Goal: Complete application form

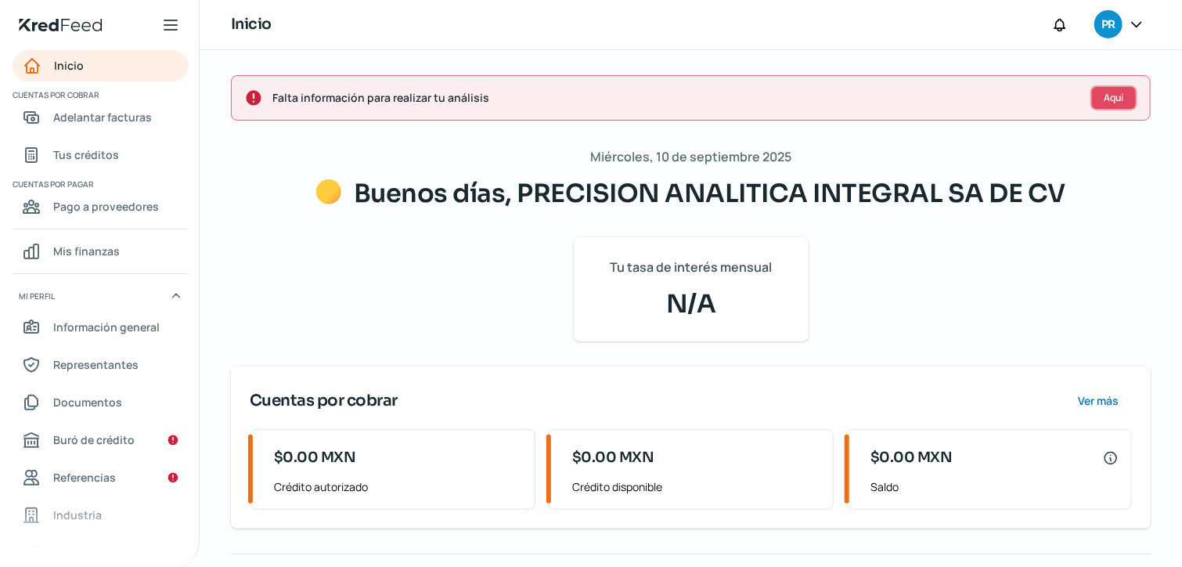
click at [1113, 101] on span "Aquí" at bounding box center [1114, 97] width 20 height 9
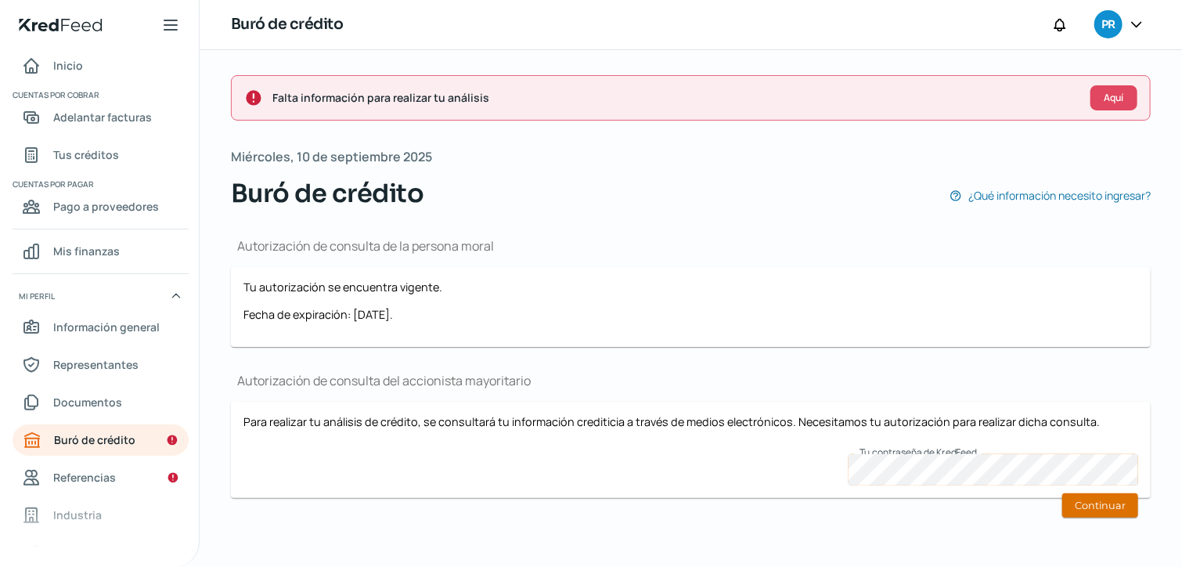
click at [1086, 505] on button "Continuar" at bounding box center [1100, 505] width 76 height 24
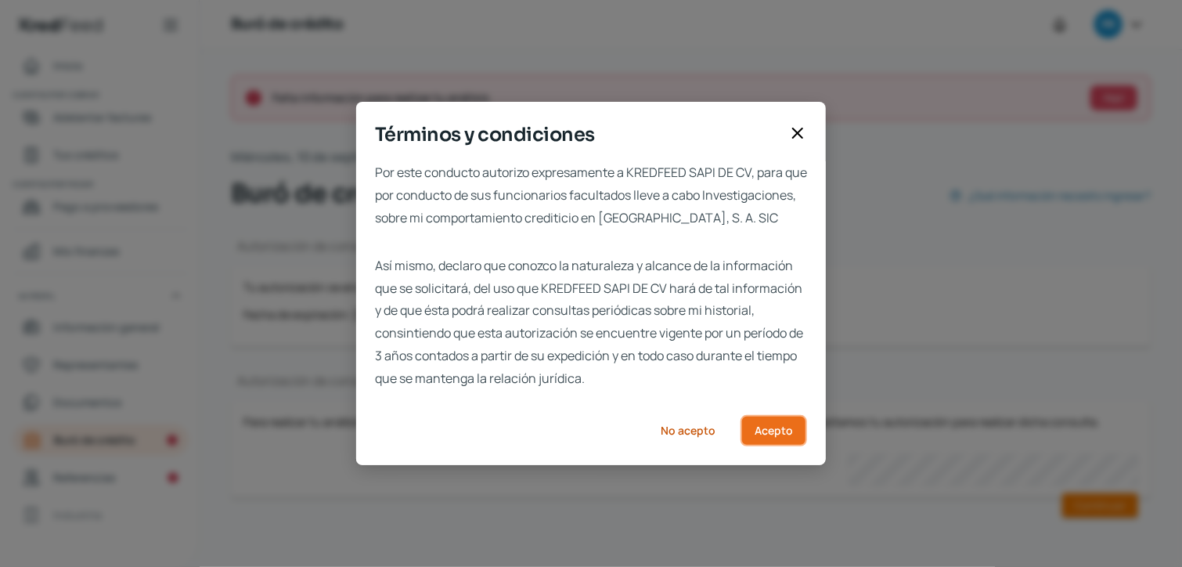
click at [751, 441] on button "Acepto" at bounding box center [773, 430] width 67 height 31
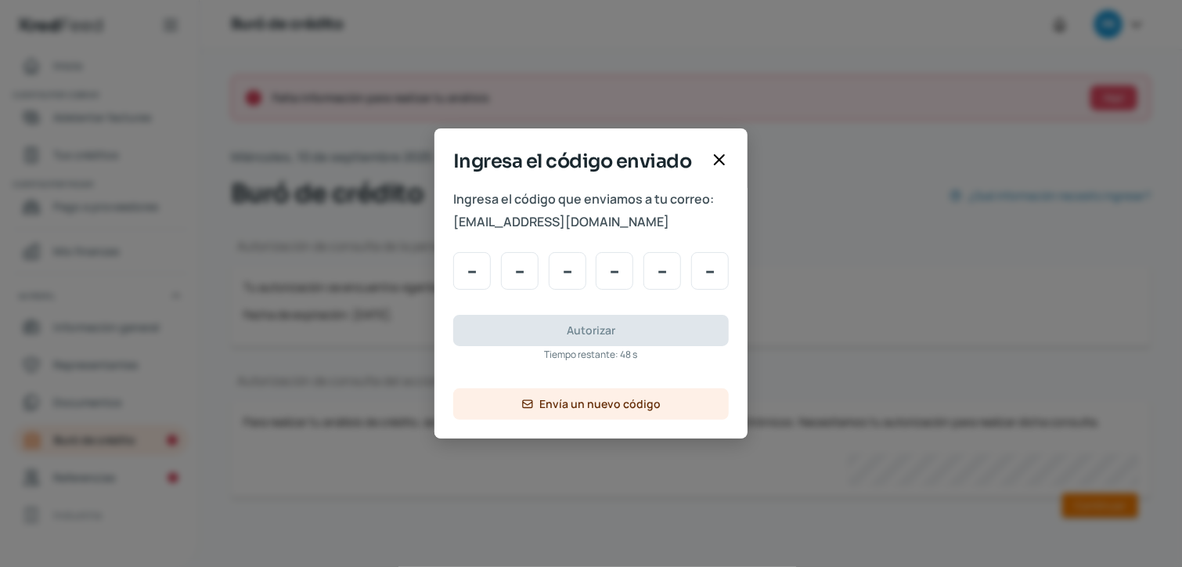
click at [721, 160] on icon at bounding box center [718, 159] width 9 height 9
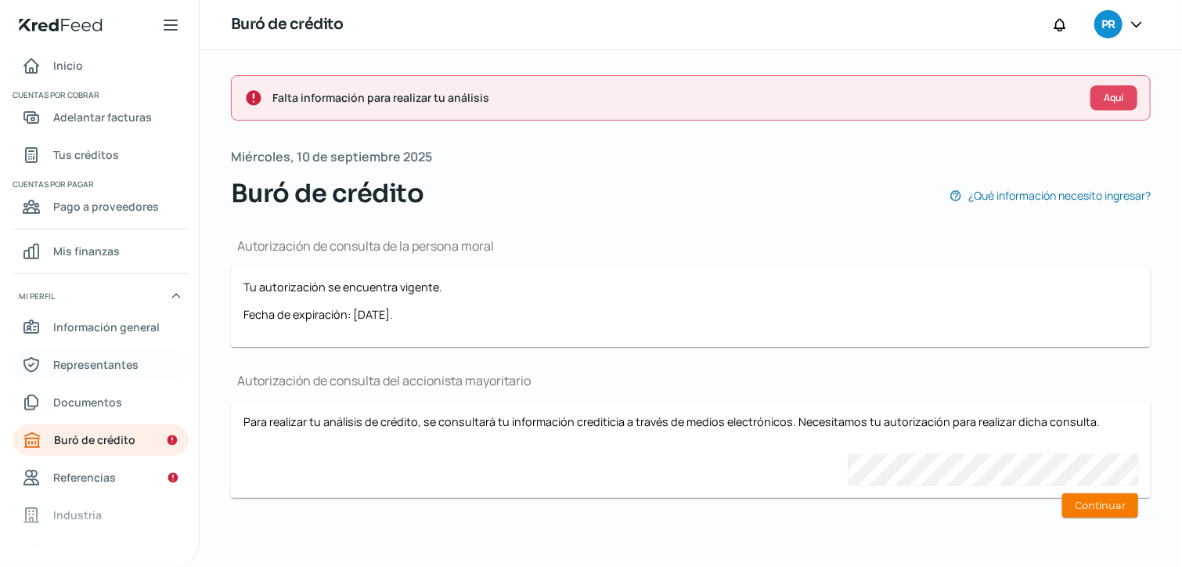
click at [123, 362] on span "Representantes" at bounding box center [95, 365] width 85 height 20
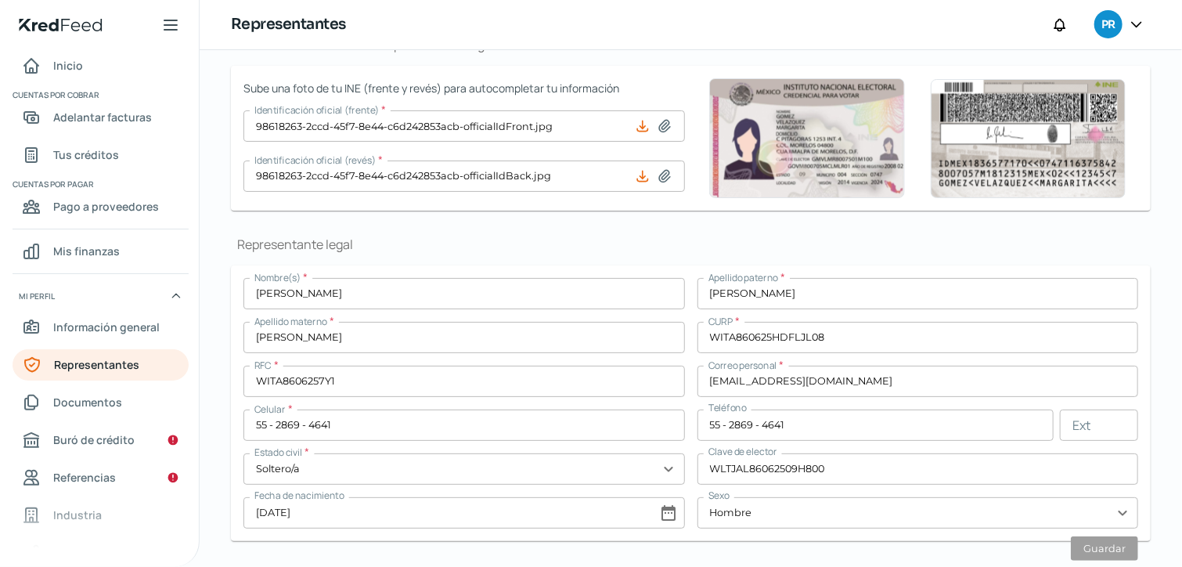
scroll to position [157, 0]
click at [882, 365] on input "[EMAIL_ADDRESS][DOMAIN_NAME]" at bounding box center [917, 380] width 441 height 31
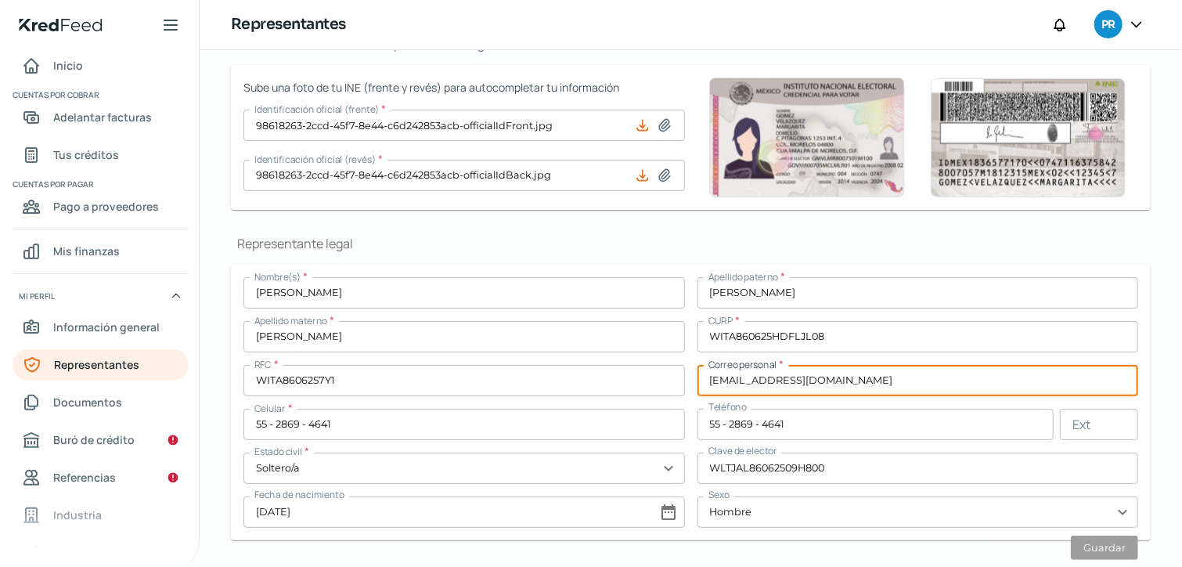
drag, startPoint x: 881, startPoint y: 366, endPoint x: 585, endPoint y: 381, distance: 297.0
click at [588, 381] on div "Nombre(s) * [PERSON_NAME] paterno * [PERSON_NAME] Apellido materno * [PERSON_NA…" at bounding box center [690, 402] width 894 height 250
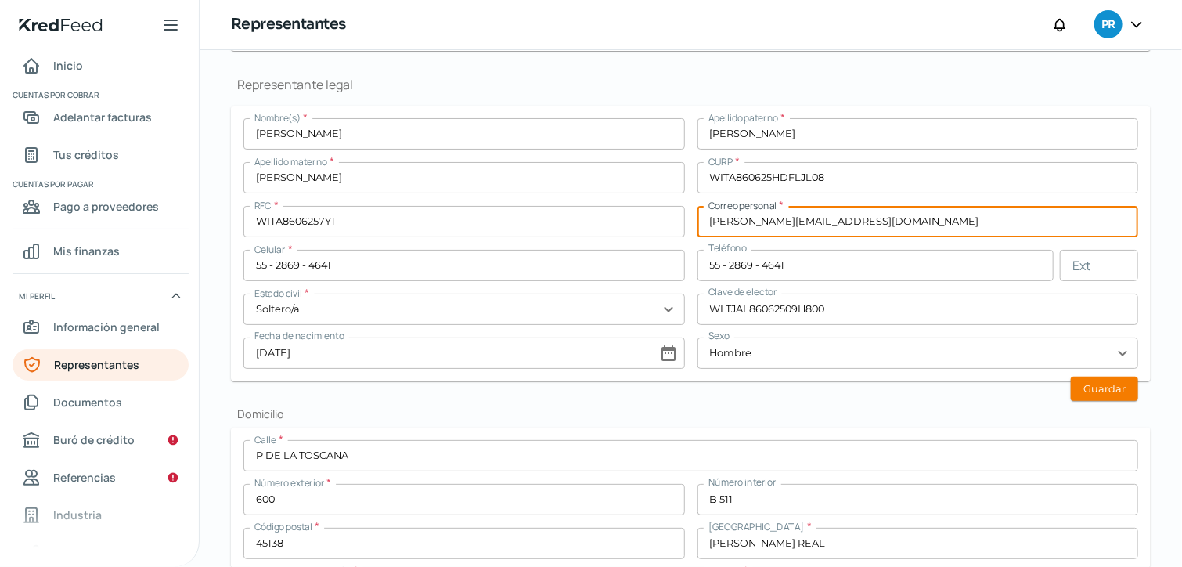
scroll to position [313, 0]
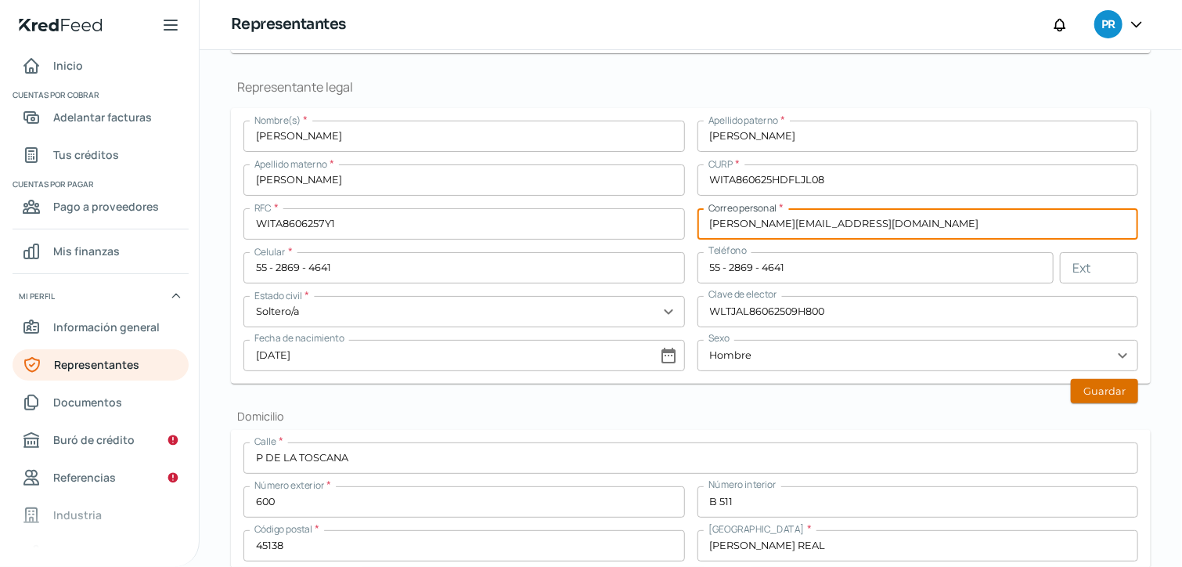
type input "[PERSON_NAME][EMAIL_ADDRESS][DOMAIN_NAME]"
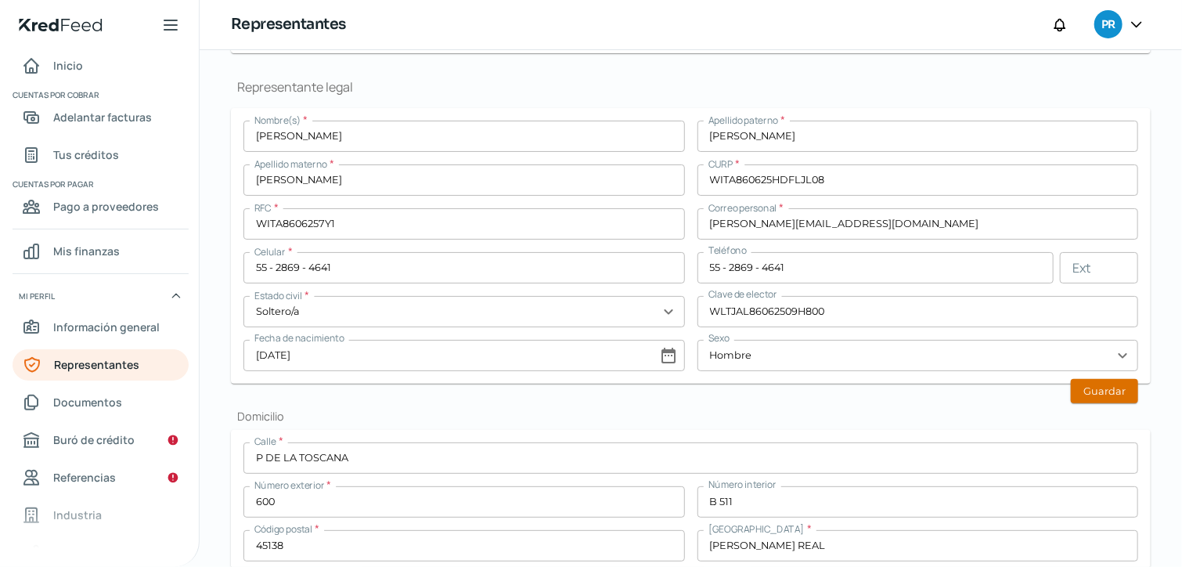
click at [1093, 390] on button "Guardar" at bounding box center [1104, 391] width 67 height 24
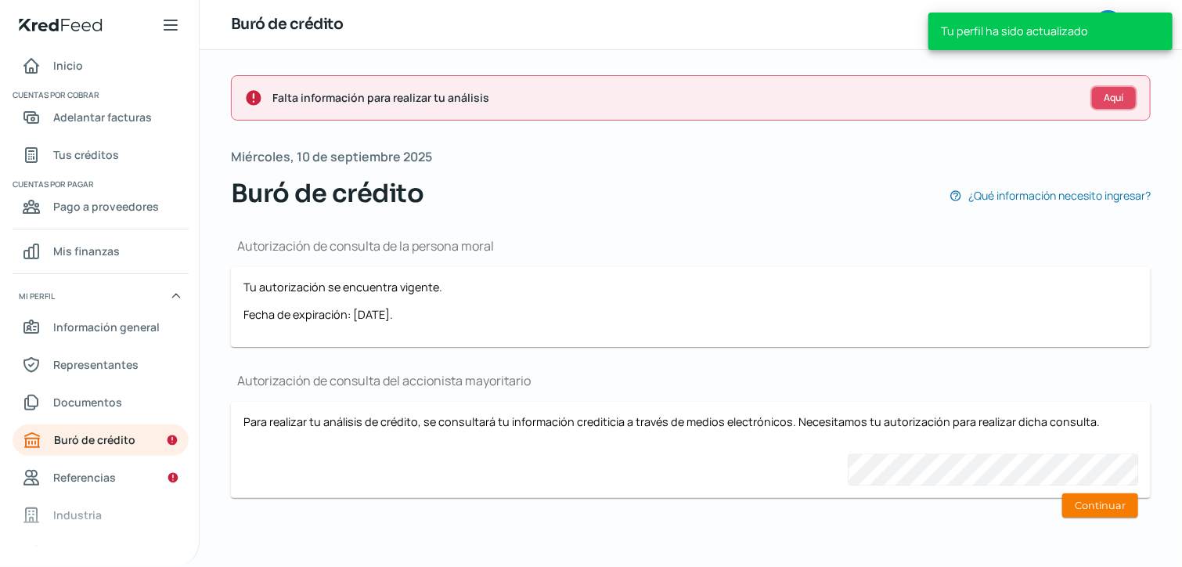
click at [1113, 102] on span "Aquí" at bounding box center [1114, 97] width 20 height 9
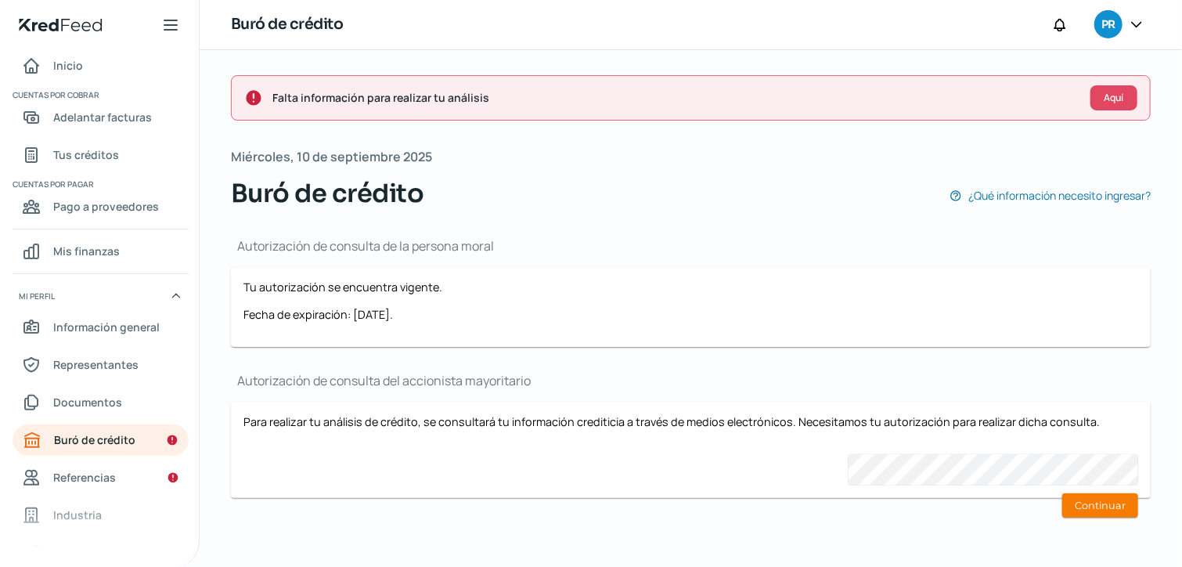
click at [586, 108] on div "Falta información para realizar tu análisis Aquí" at bounding box center [691, 97] width 920 height 45
click at [1108, 102] on span "Aquí" at bounding box center [1114, 97] width 20 height 9
click at [148, 434] on link "Buró de crédito" at bounding box center [101, 439] width 176 height 31
click at [1100, 502] on button "Continuar" at bounding box center [1100, 505] width 76 height 24
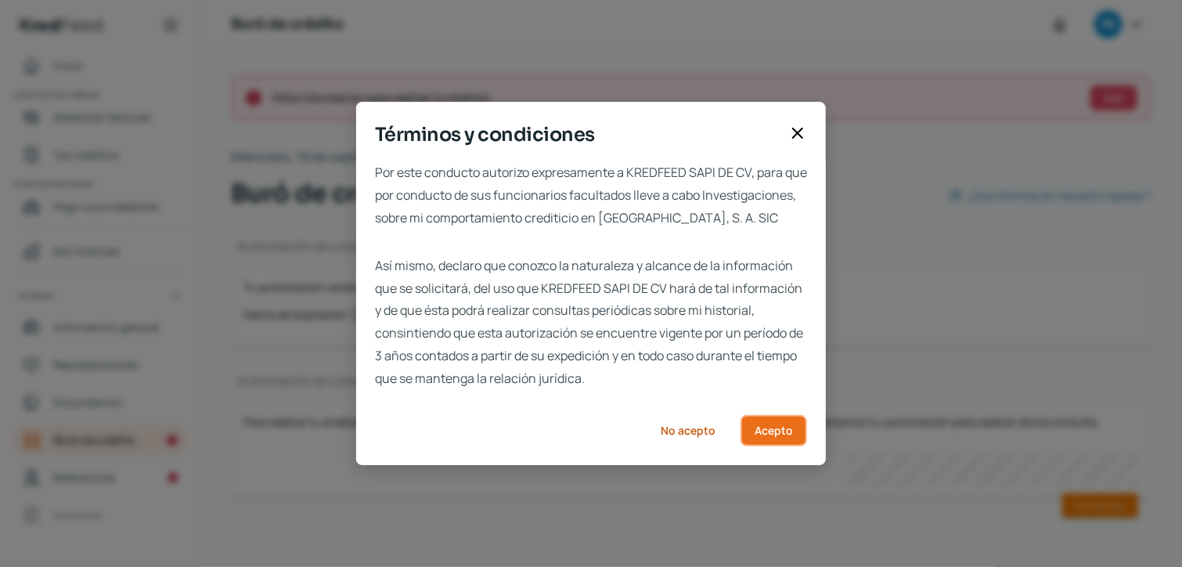
click at [780, 436] on span "Acepto" at bounding box center [773, 430] width 38 height 11
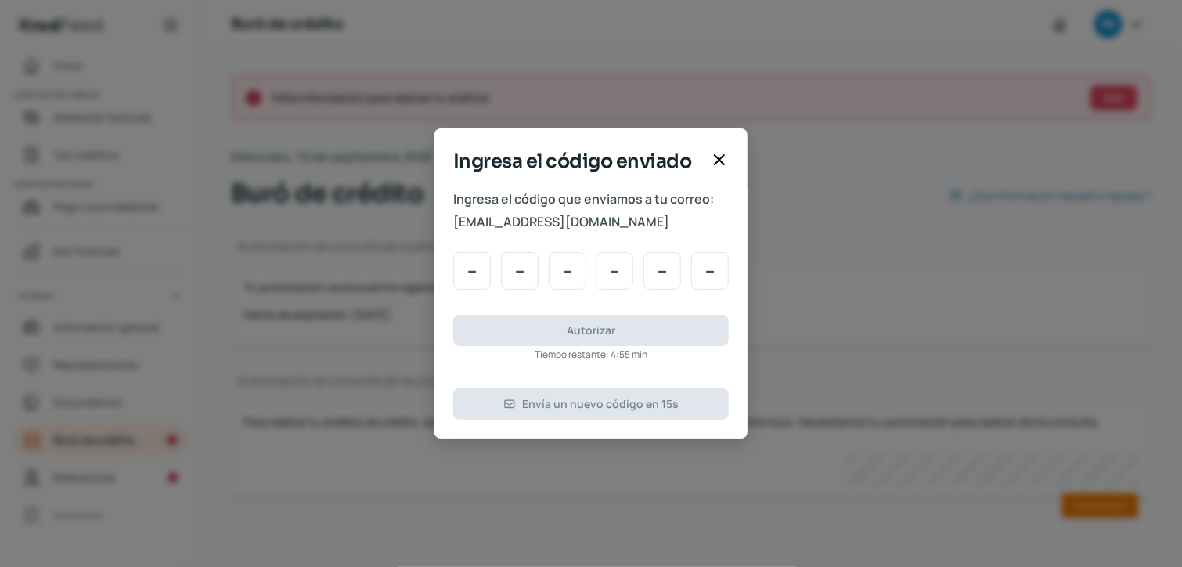
click at [718, 160] on icon at bounding box center [718, 159] width 9 height 9
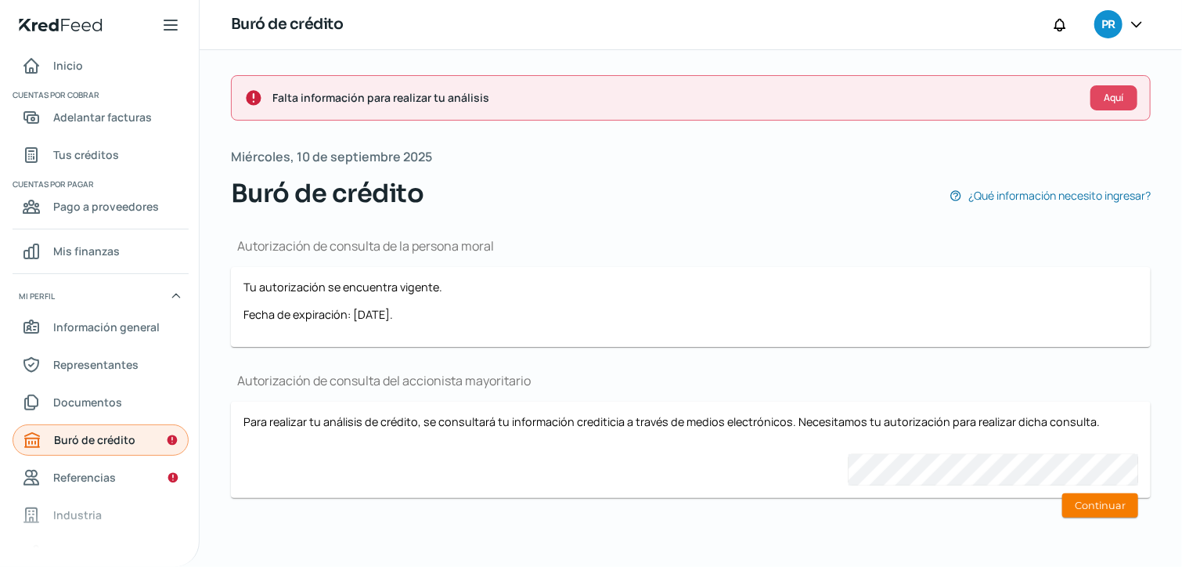
click at [96, 441] on span "Buró de crédito" at bounding box center [94, 440] width 81 height 20
click at [100, 360] on span "Representantes" at bounding box center [95, 365] width 85 height 20
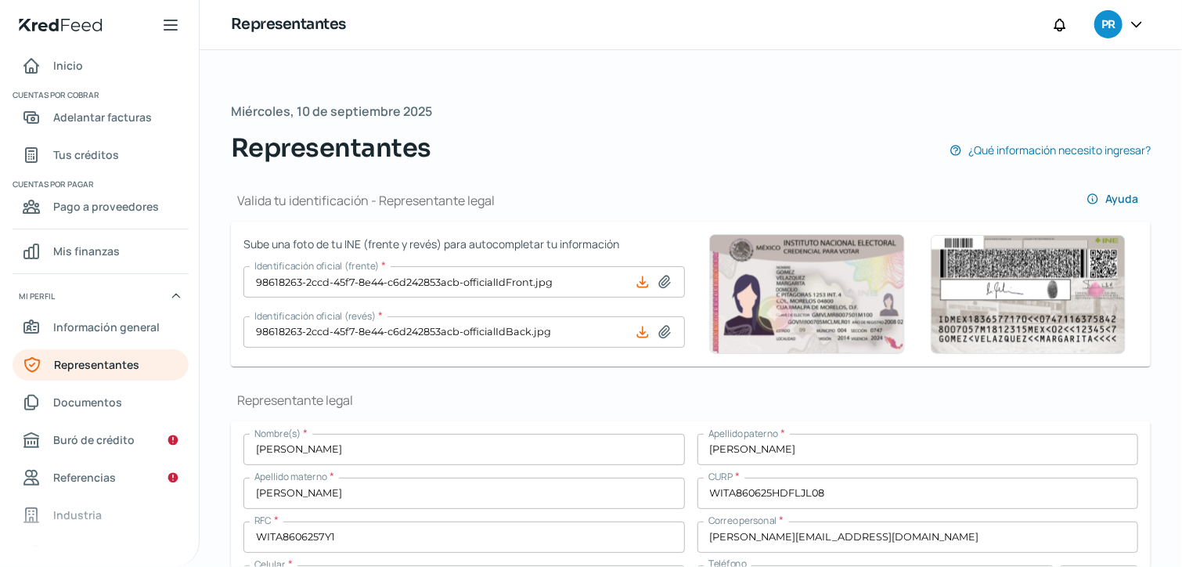
click at [1124, 24] on div at bounding box center [1136, 25] width 28 height 30
click at [1132, 23] on icon at bounding box center [1136, 24] width 16 height 16
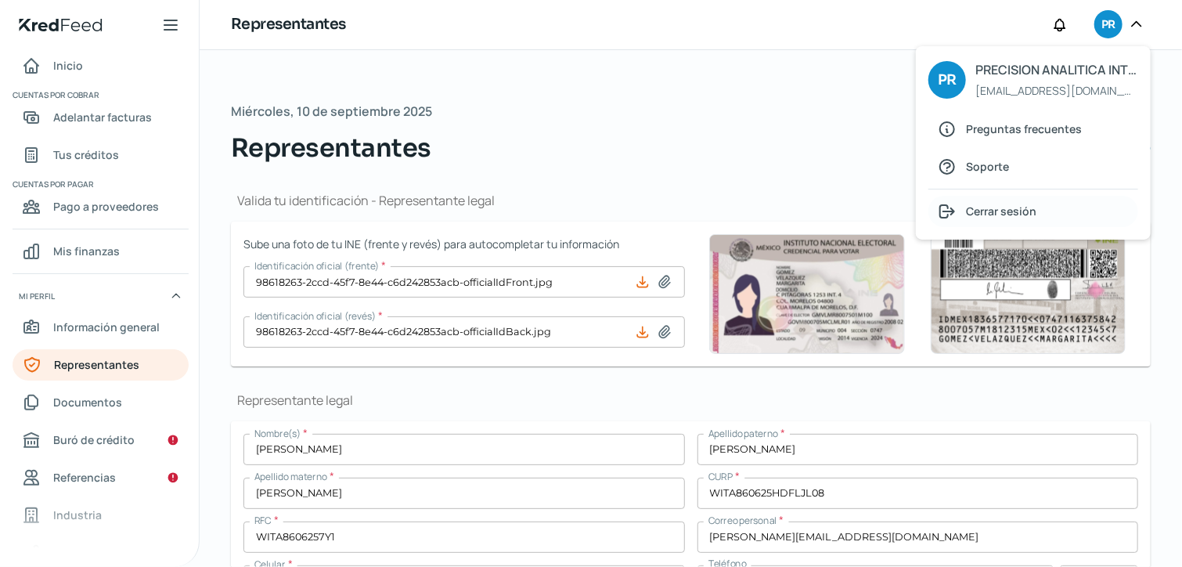
click at [1031, 209] on span "Cerrar sesión" at bounding box center [1001, 211] width 70 height 20
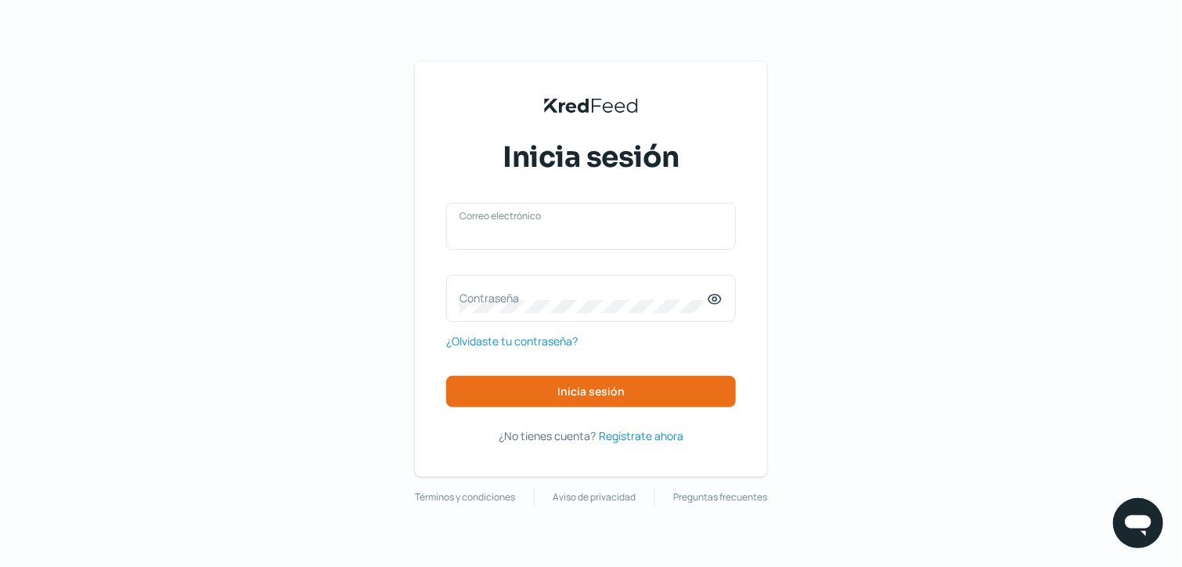
type input "[EMAIL_ADDRESS][DOMAIN_NAME]"
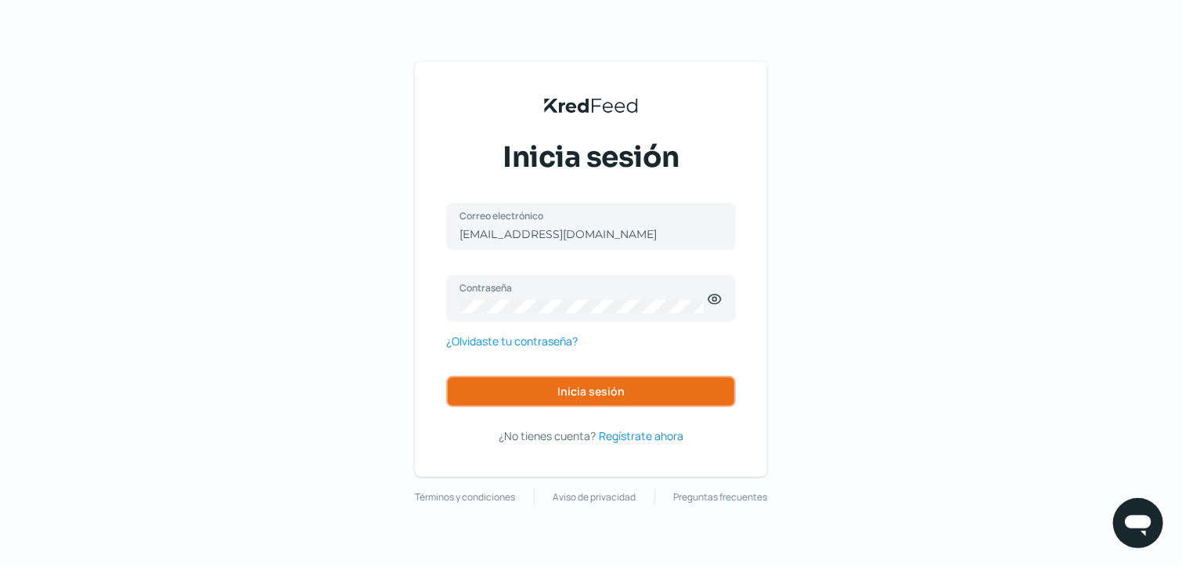
click at [632, 390] on button "Inicia sesión" at bounding box center [591, 391] width 290 height 31
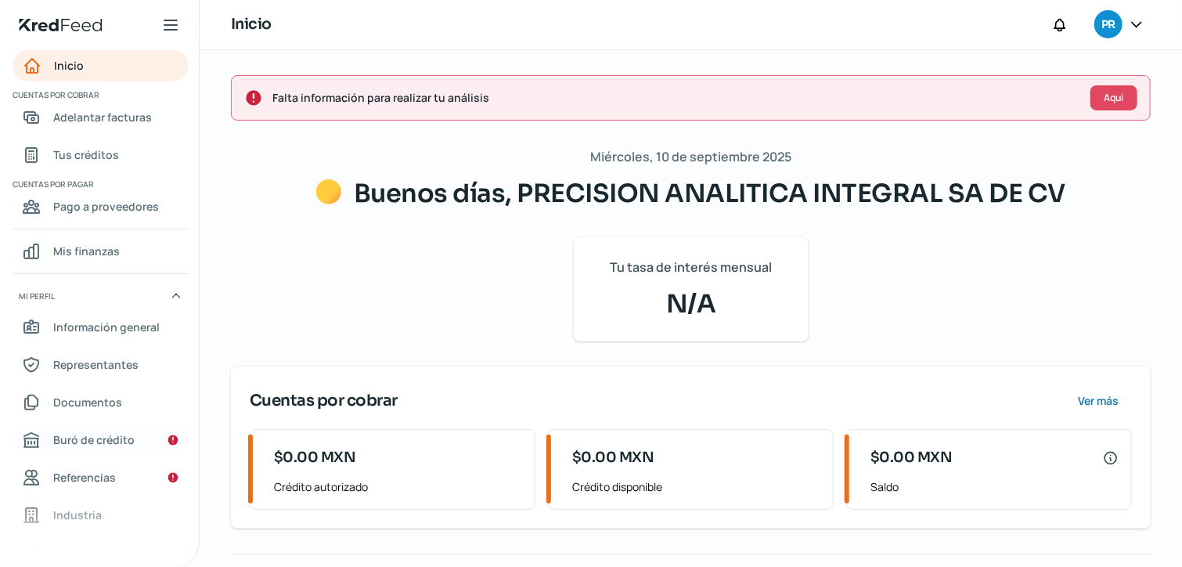
click at [171, 443] on icon "Buró de crédito" at bounding box center [173, 440] width 10 height 10
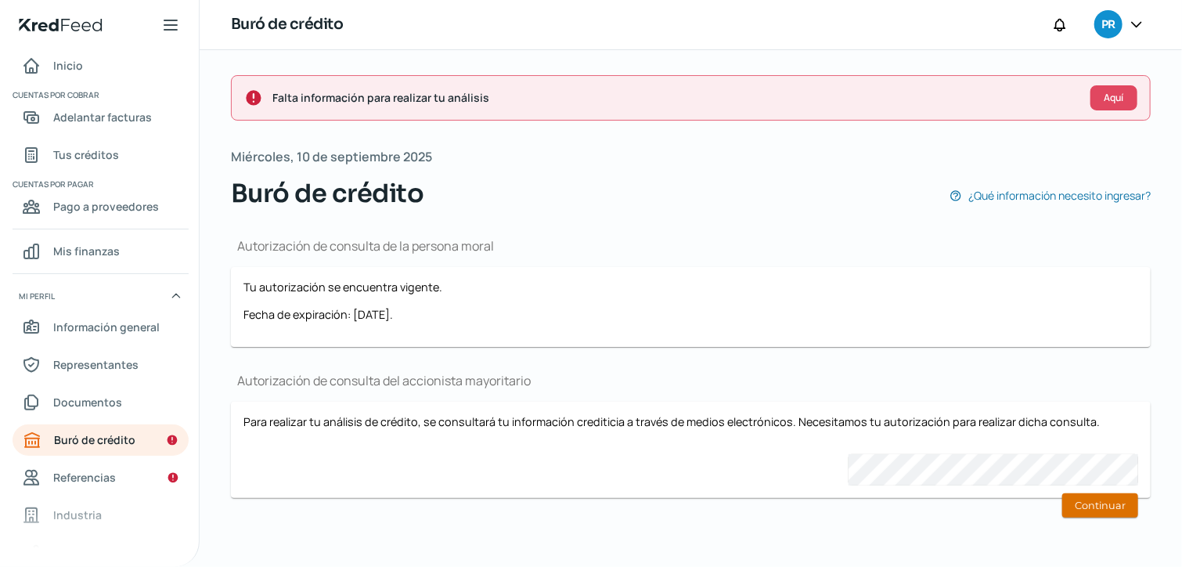
click at [1080, 506] on button "Continuar" at bounding box center [1100, 505] width 76 height 24
click at [1071, 497] on button "Continuar" at bounding box center [1100, 505] width 76 height 24
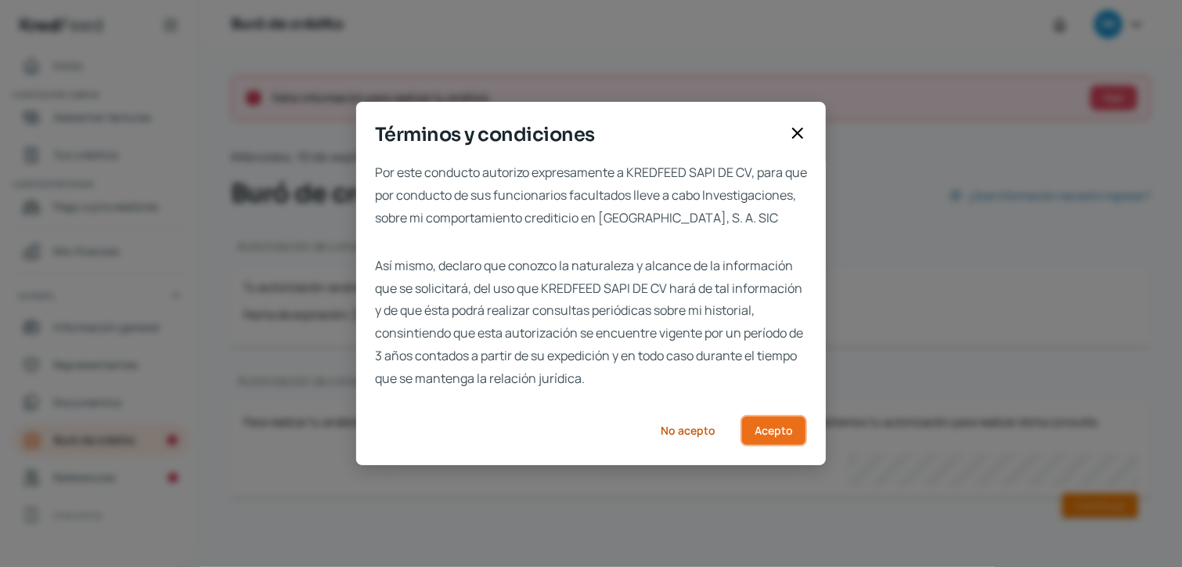
click at [783, 435] on span "Acepto" at bounding box center [773, 430] width 38 height 11
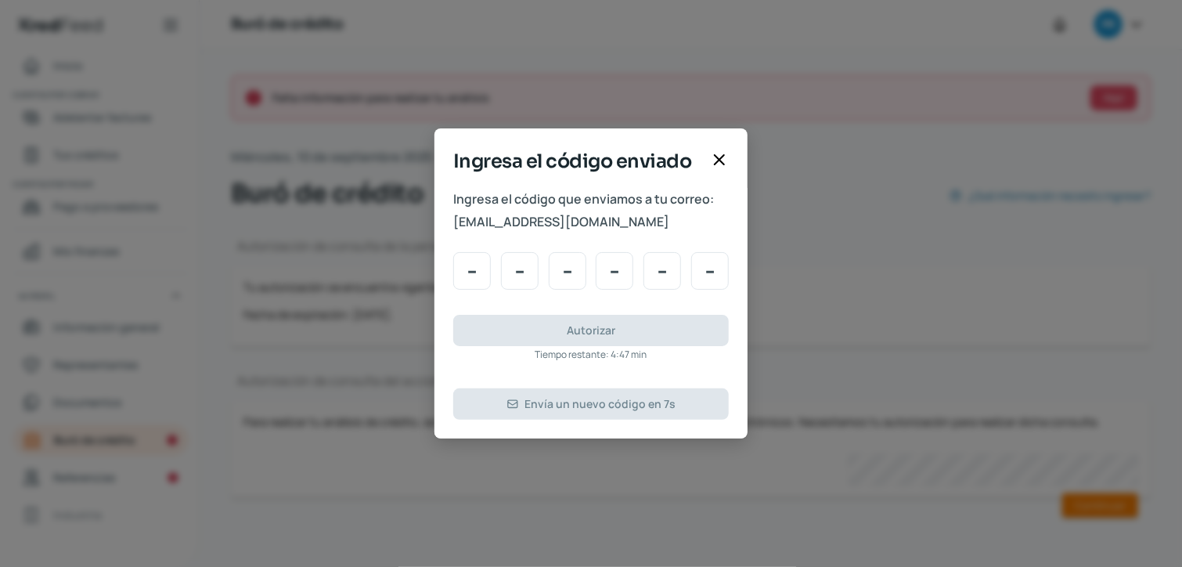
click at [956, 318] on div "Ingresa el código enviado Ingresa el código que enviamos a tu correo: [EMAIL_AD…" at bounding box center [591, 283] width 1182 height 567
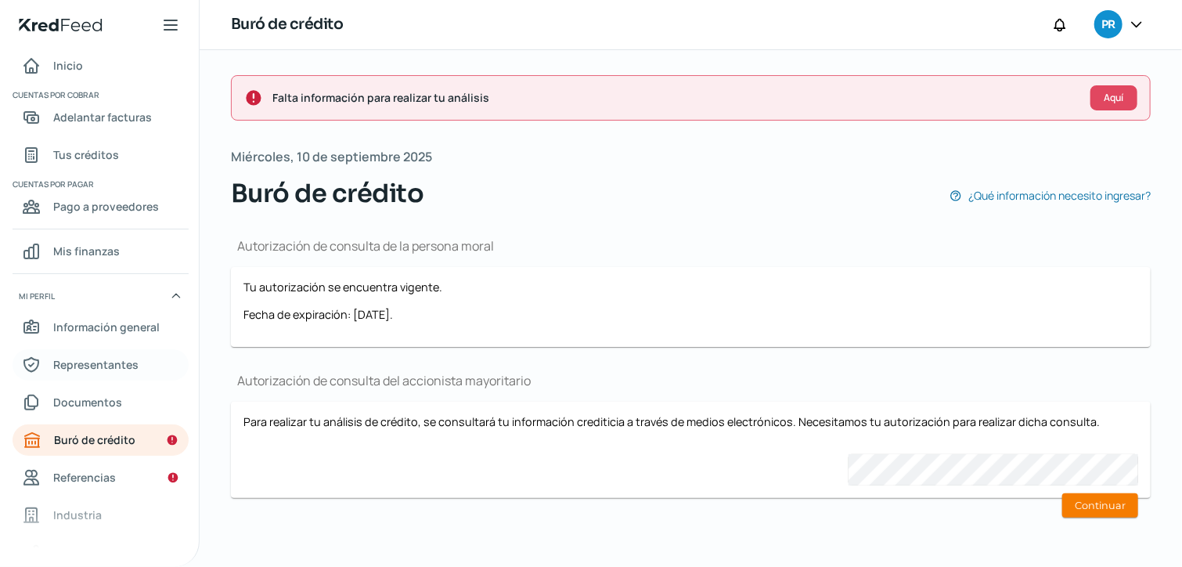
click at [141, 368] on link "Representantes" at bounding box center [101, 364] width 176 height 31
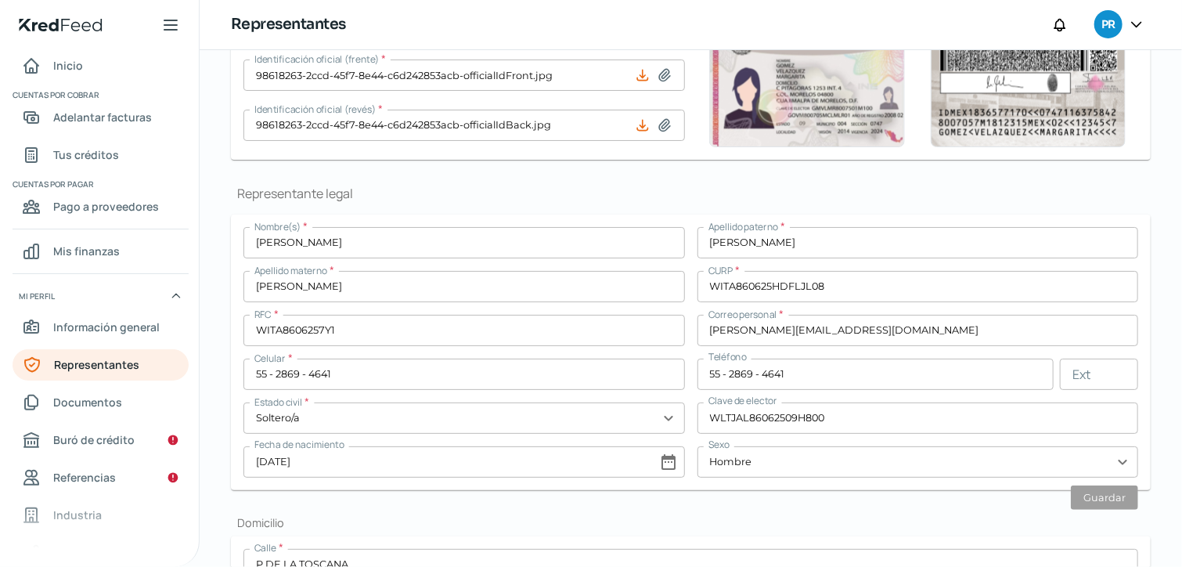
scroll to position [235, 0]
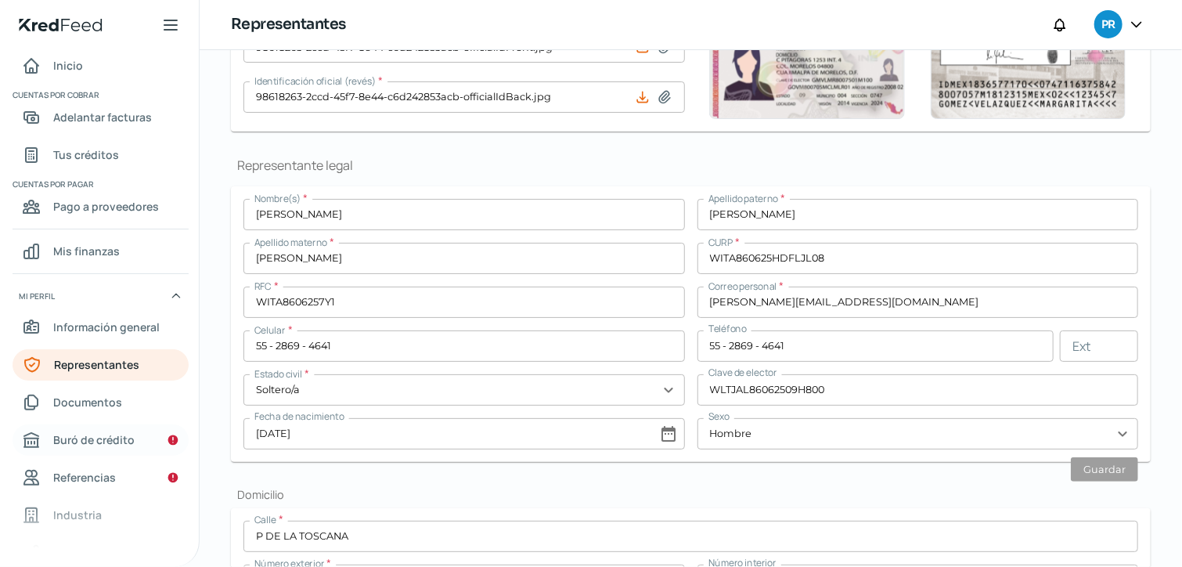
click at [122, 441] on span "Buró de crédito" at bounding box center [93, 440] width 81 height 20
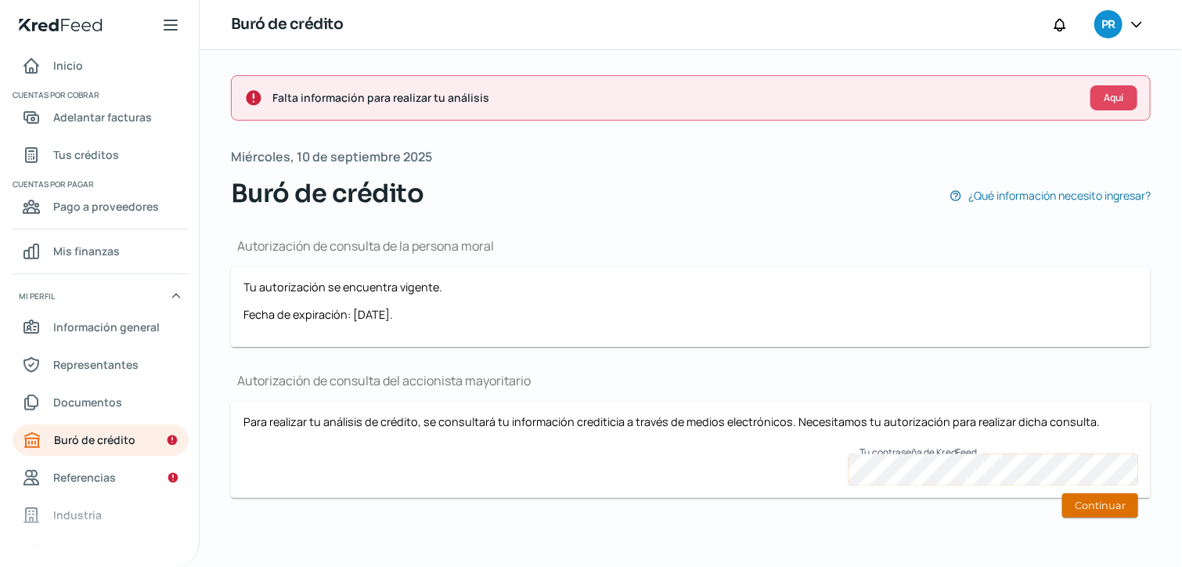
click at [1093, 501] on button "Continuar" at bounding box center [1100, 505] width 76 height 24
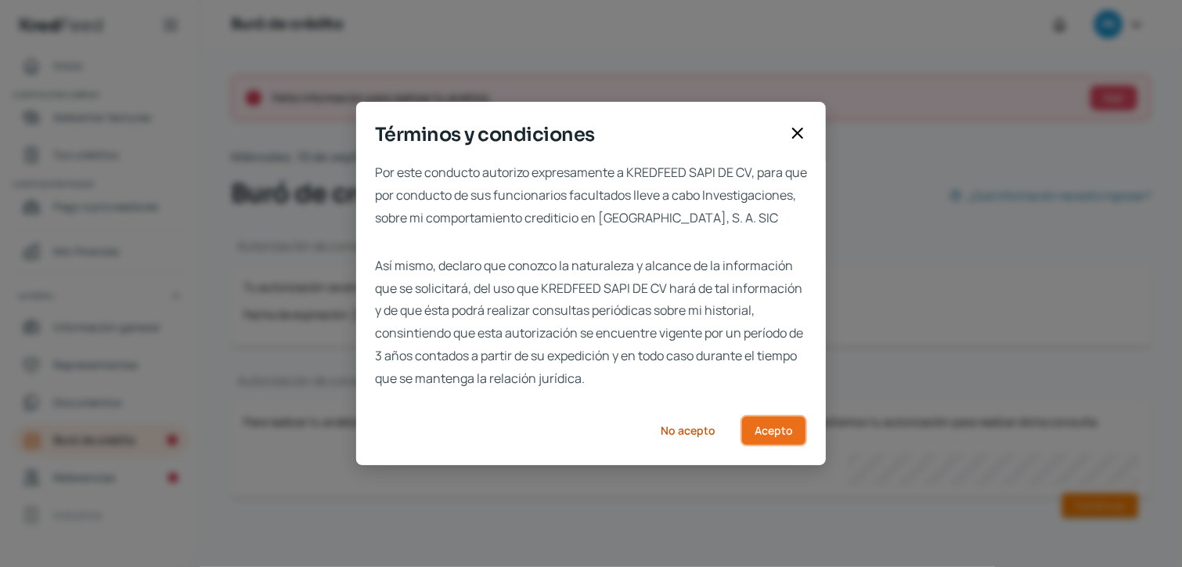
click at [780, 436] on span "Acepto" at bounding box center [773, 430] width 38 height 11
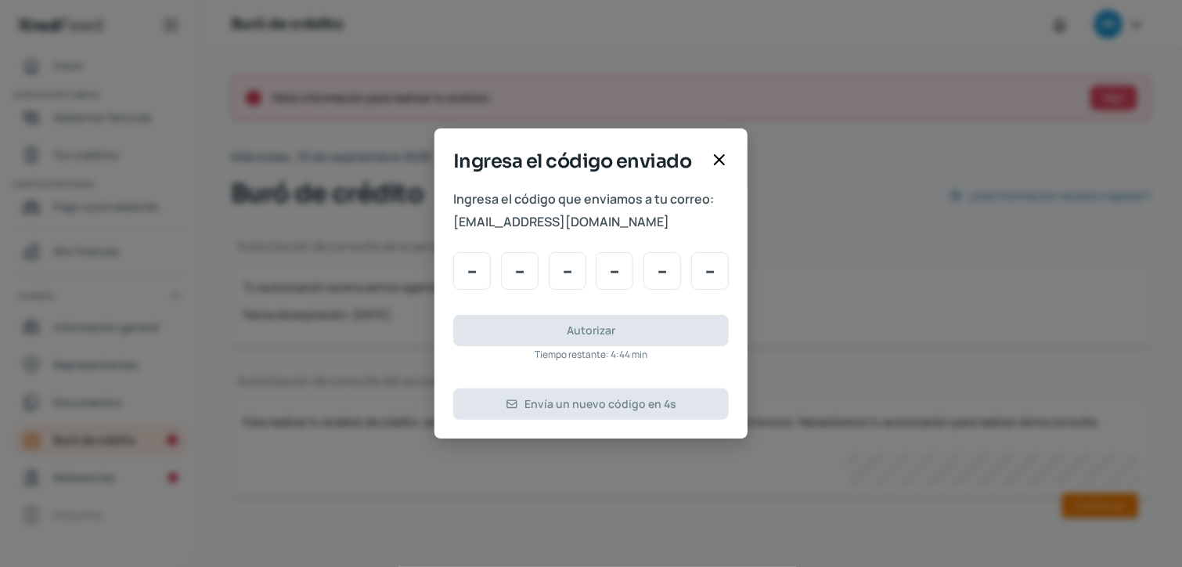
click at [715, 162] on icon at bounding box center [718, 159] width 9 height 9
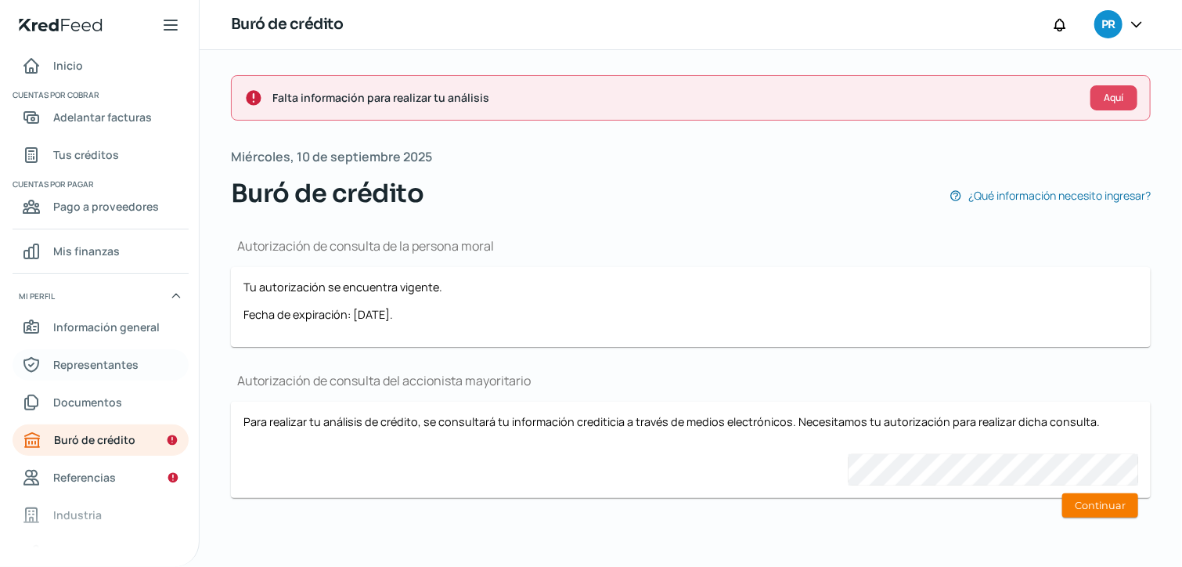
click at [85, 367] on span "Representantes" at bounding box center [95, 365] width 85 height 20
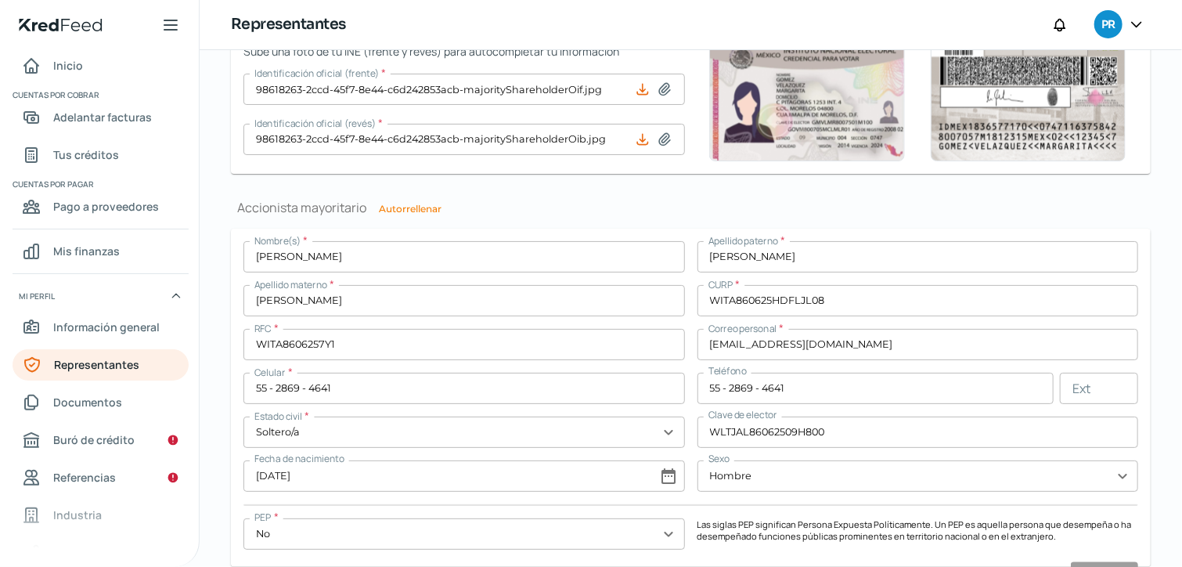
scroll to position [1096, 0]
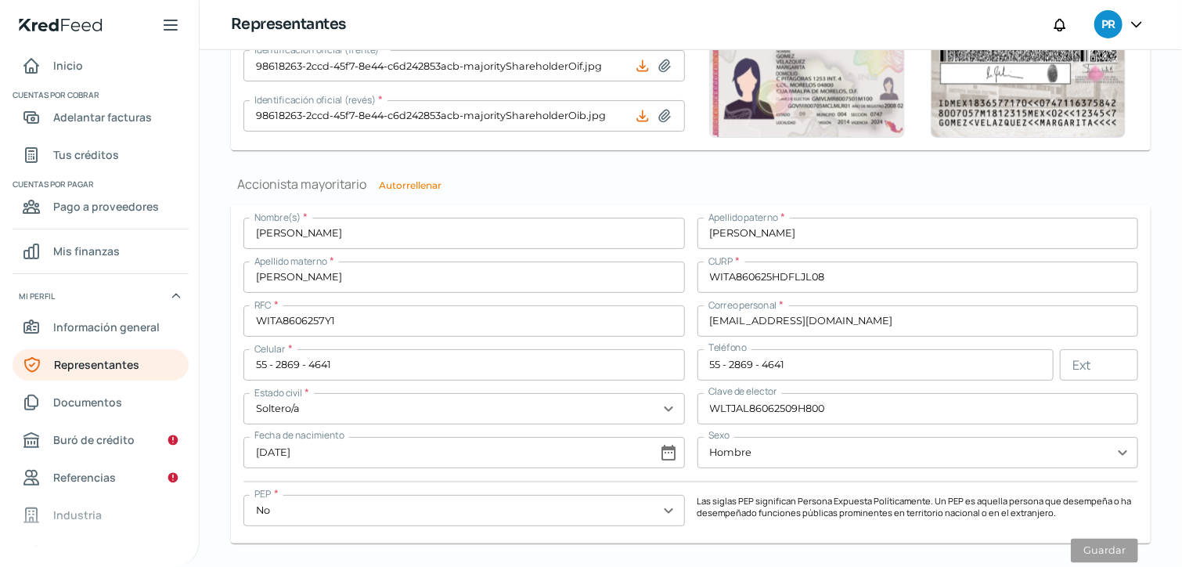
click at [748, 324] on input "[EMAIL_ADDRESS][DOMAIN_NAME]" at bounding box center [917, 320] width 441 height 31
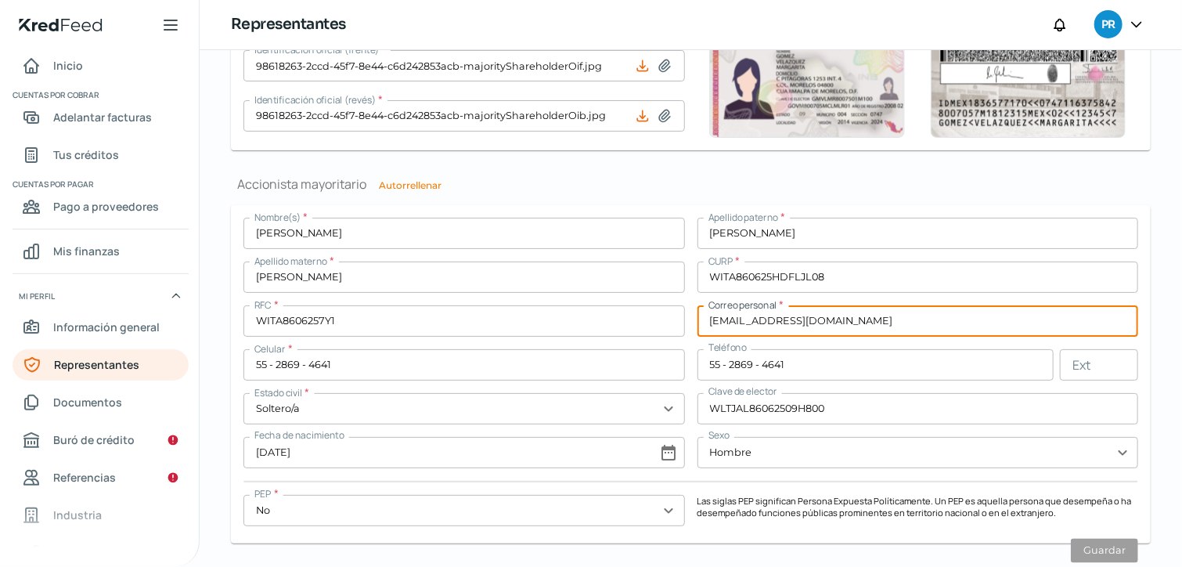
click at [700, 313] on input "[EMAIL_ADDRESS][DOMAIN_NAME]" at bounding box center [917, 320] width 441 height 31
drag, startPoint x: 700, startPoint y: 313, endPoint x: 921, endPoint y: 322, distance: 221.7
click at [921, 322] on input "[EMAIL_ADDRESS][DOMAIN_NAME]" at bounding box center [917, 320] width 441 height 31
type input "[PERSON_NAME][EMAIL_ADDRESS][DOMAIN_NAME]"
click at [1089, 543] on button "Guardar" at bounding box center [1104, 550] width 67 height 24
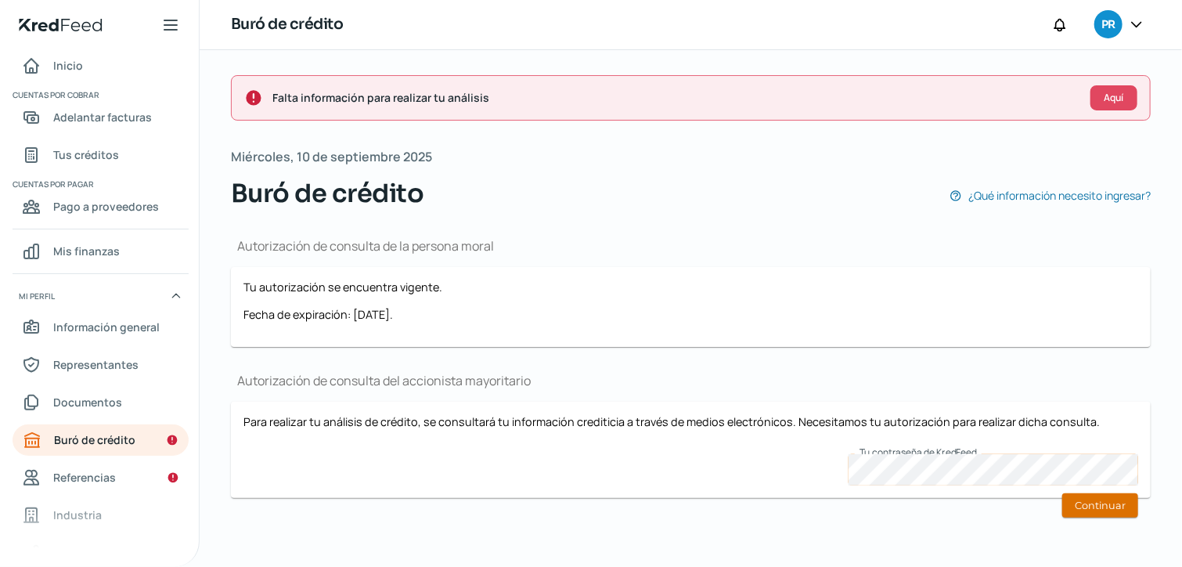
click at [1073, 511] on button "Continuar" at bounding box center [1100, 505] width 76 height 24
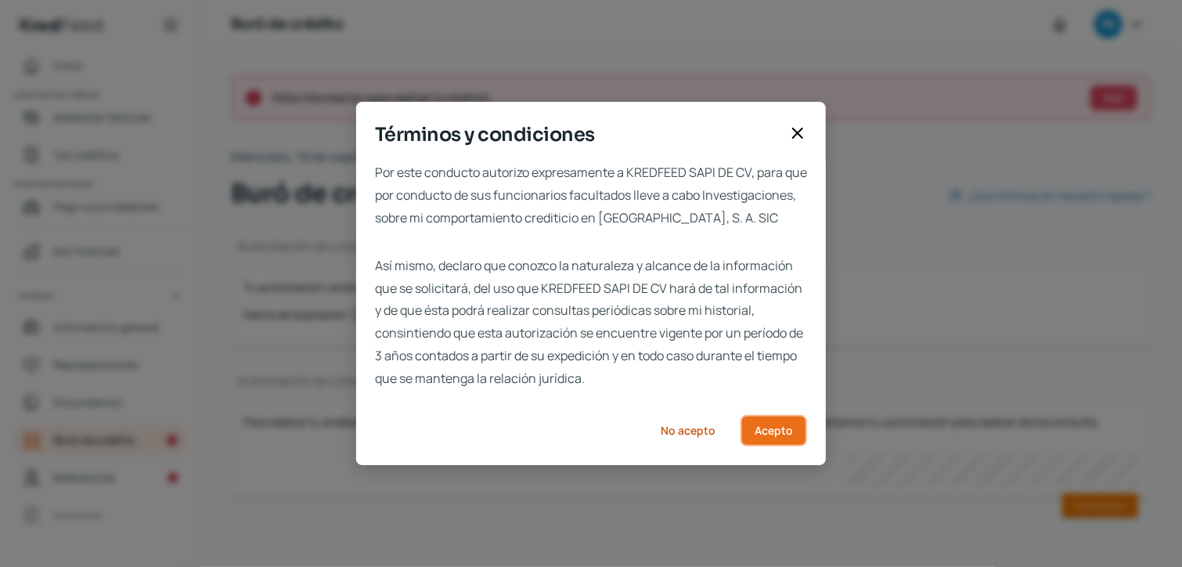
click at [779, 434] on span "Acepto" at bounding box center [773, 430] width 38 height 11
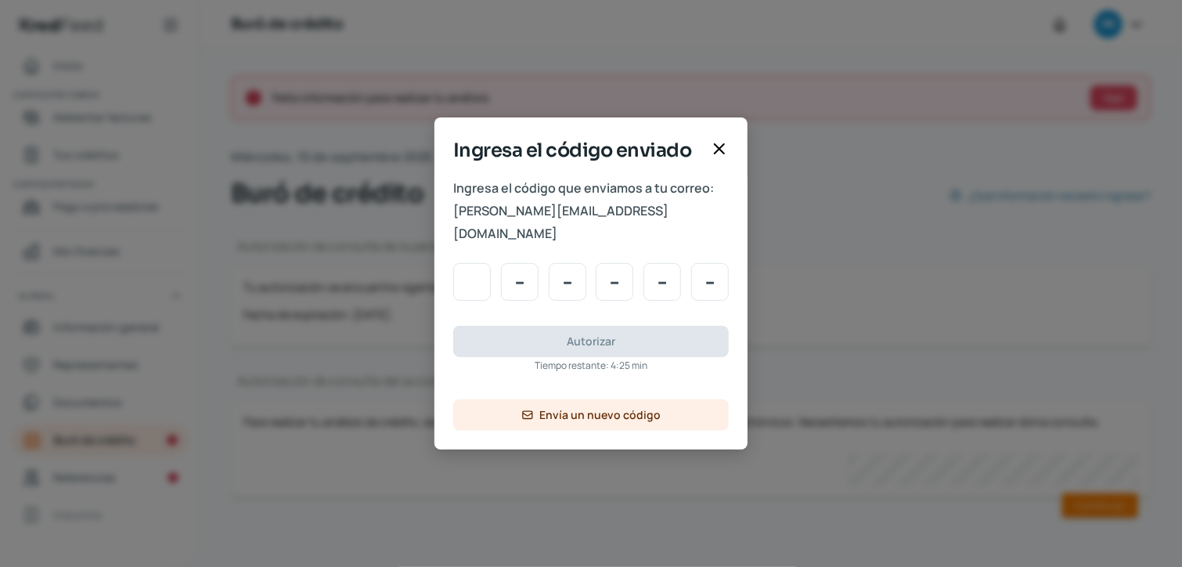
type input "5"
type input "7"
type input "5"
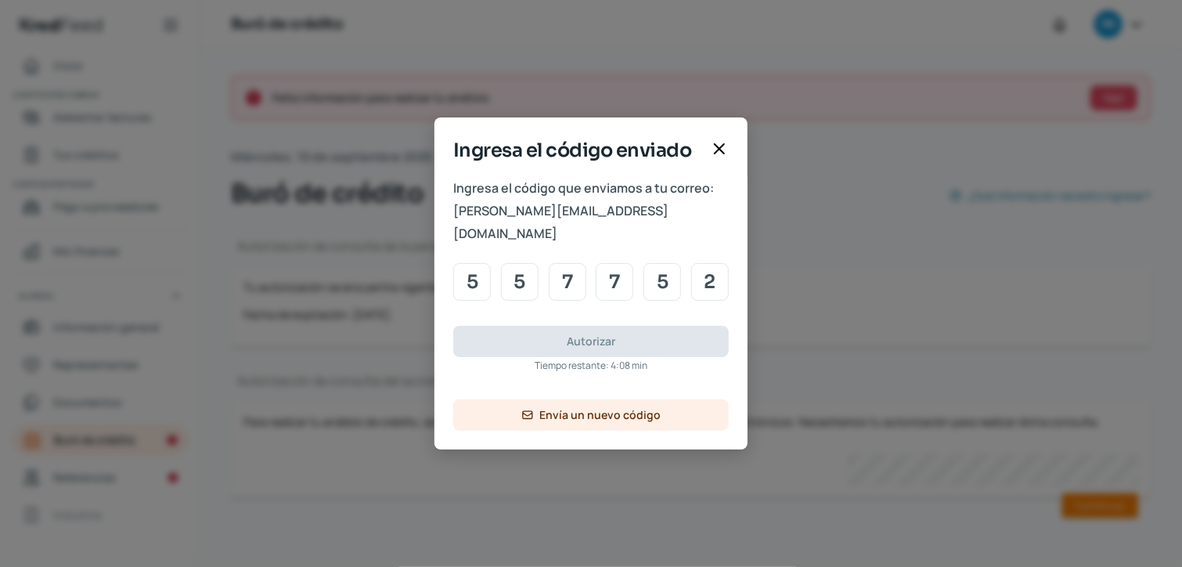
type input "2"
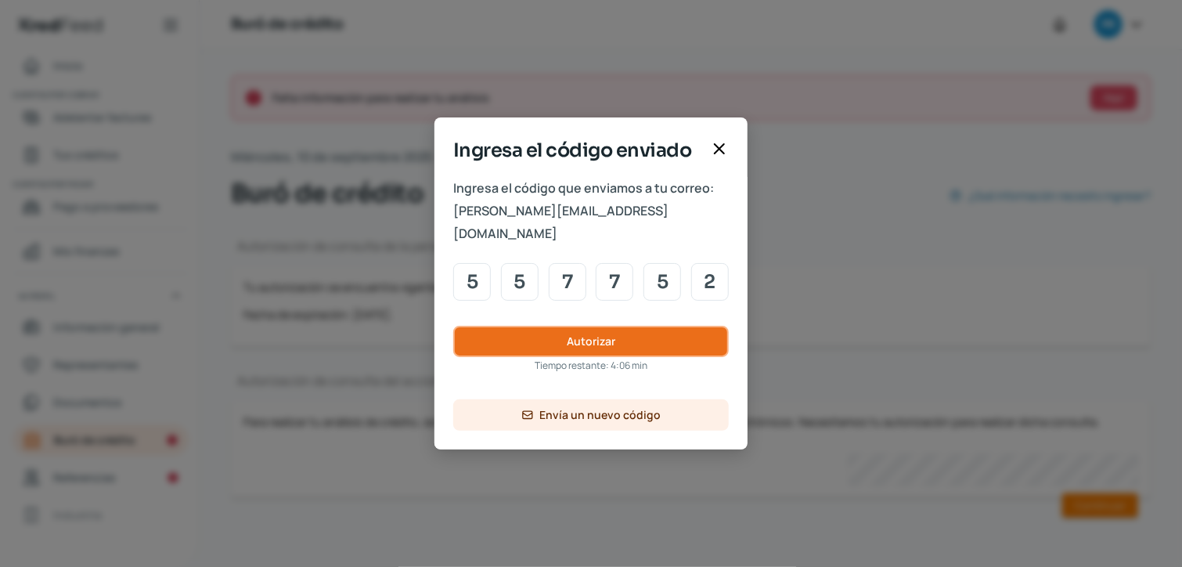
click at [650, 340] on button "Autorizar" at bounding box center [590, 341] width 275 height 31
